Goal: Task Accomplishment & Management: Manage account settings

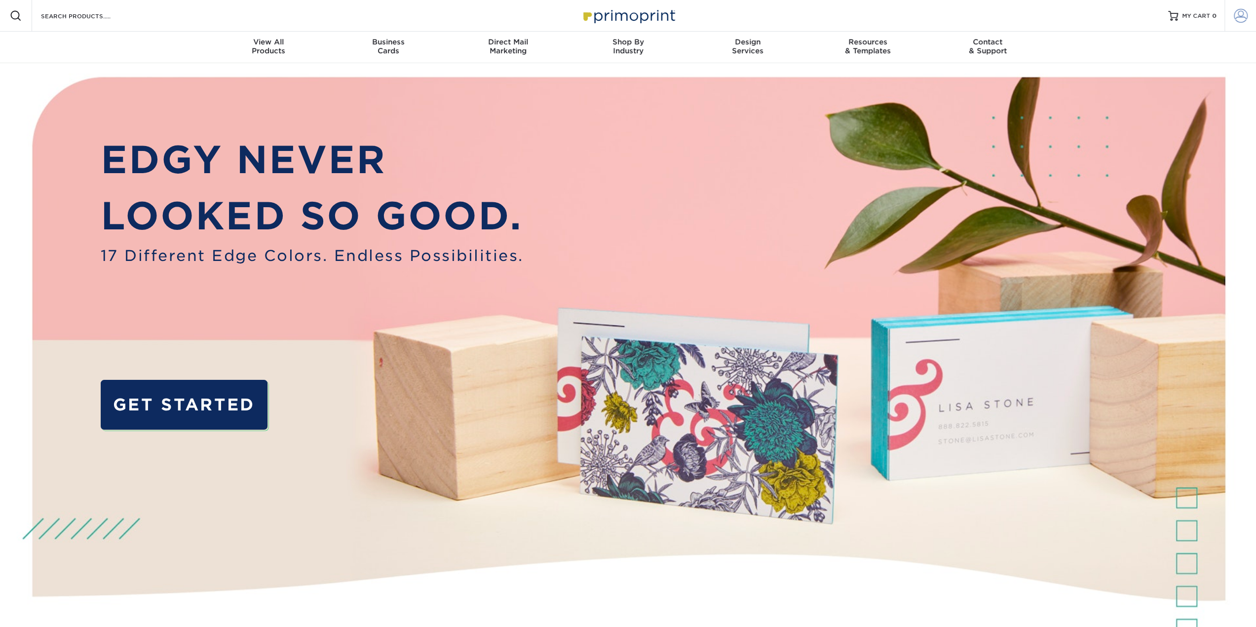
click at [1241, 15] on span at bounding box center [1240, 16] width 14 height 14
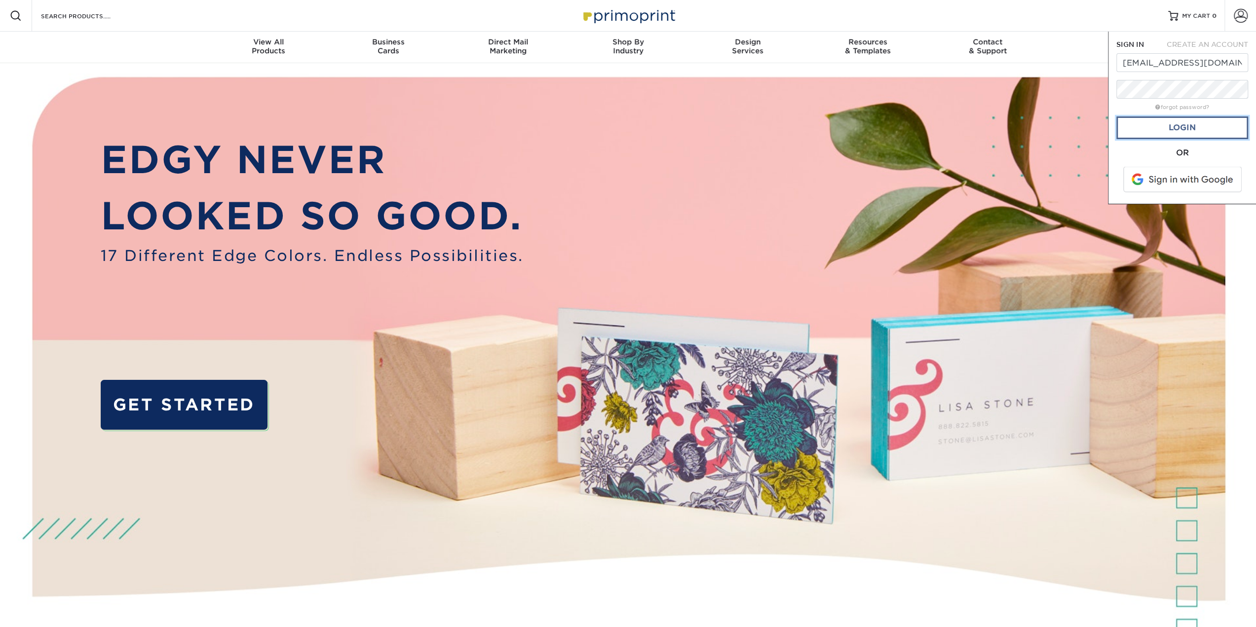
click at [1164, 122] on link "Login" at bounding box center [1182, 127] width 132 height 23
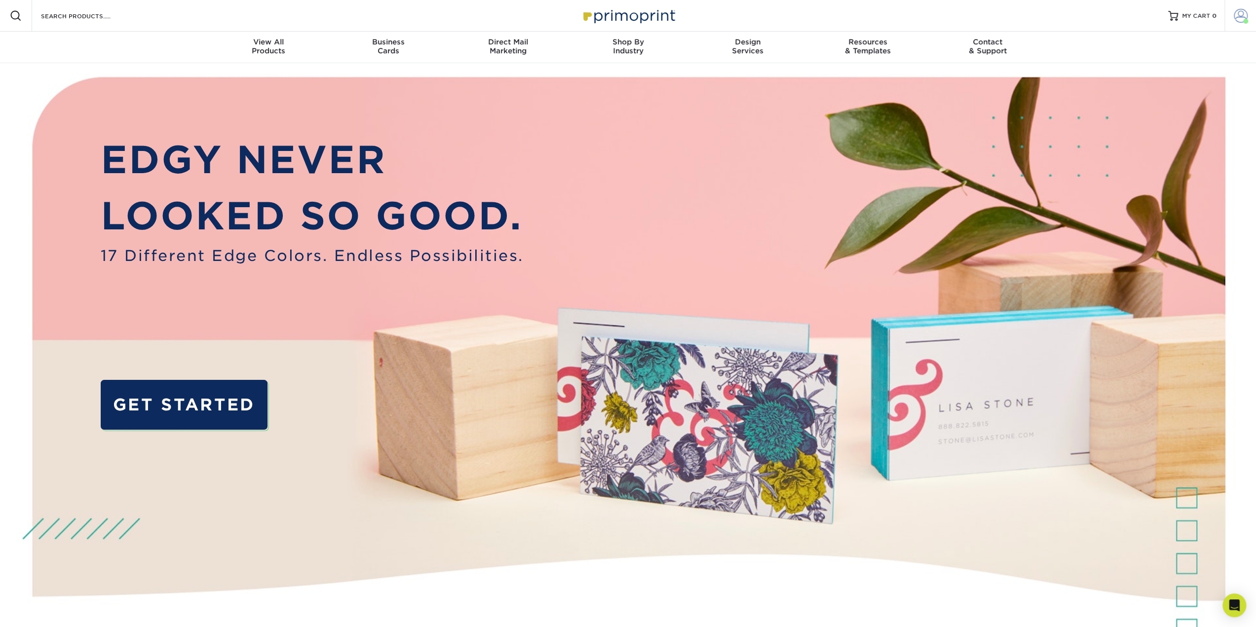
click at [1239, 24] on link "Account" at bounding box center [1240, 16] width 32 height 32
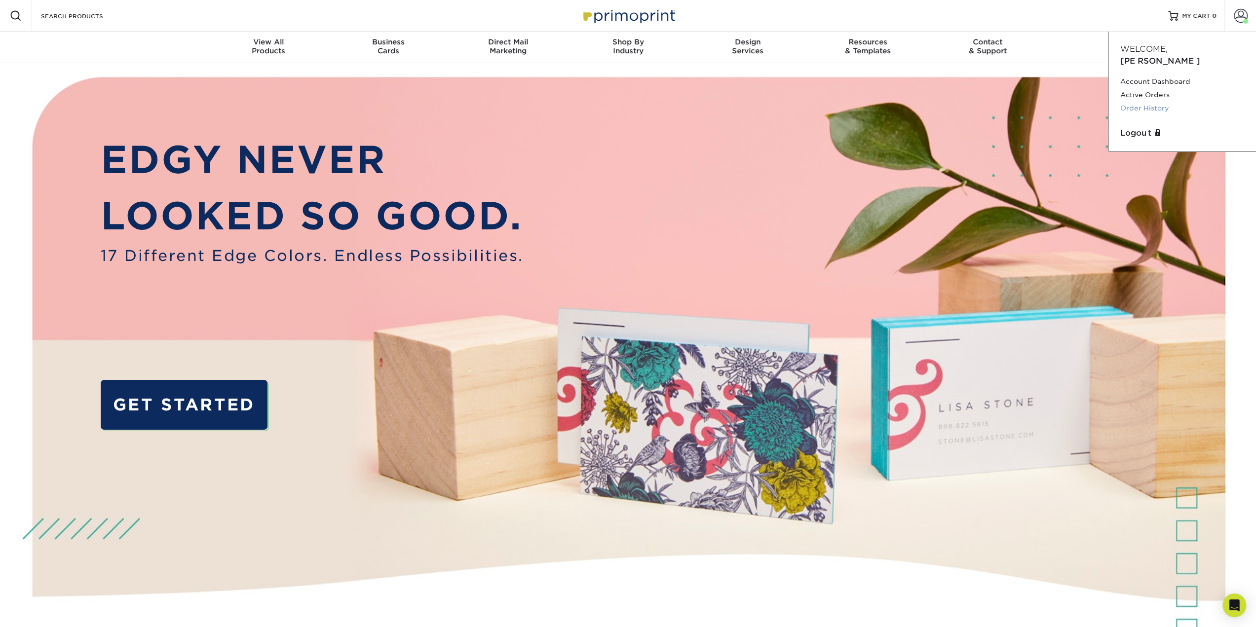
click at [1157, 102] on link "Order History" at bounding box center [1182, 108] width 124 height 13
